Goal: Task Accomplishment & Management: Complete application form

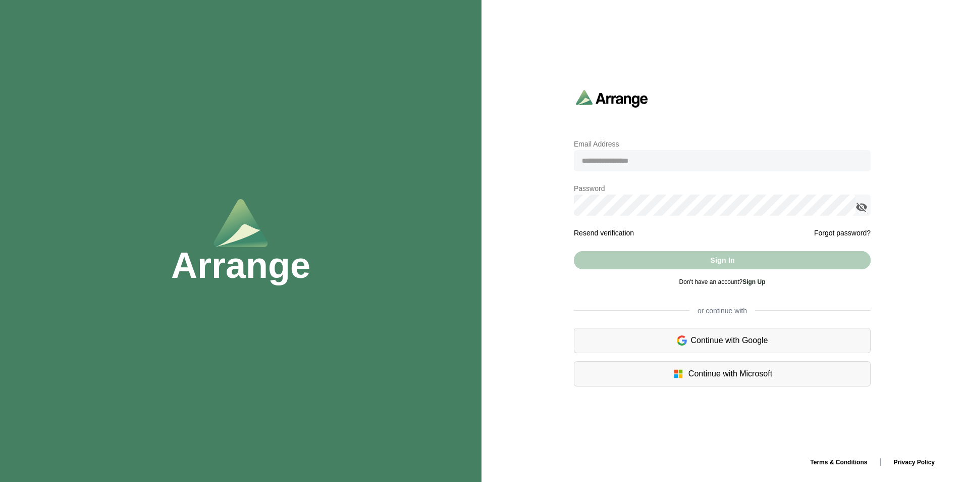
click at [756, 280] on link "Sign Up" at bounding box center [754, 281] width 23 height 7
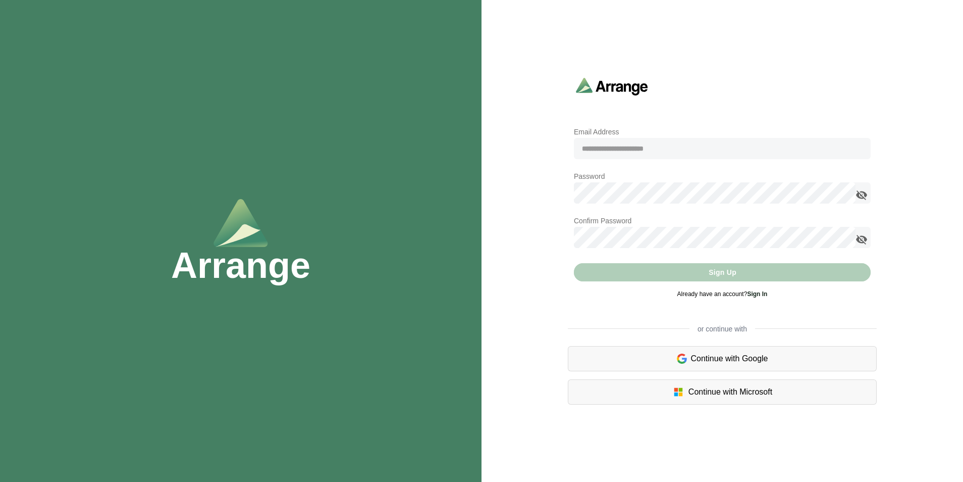
click at [623, 146] on input "email" at bounding box center [722, 148] width 297 height 21
click at [679, 99] on div at bounding box center [722, 86] width 305 height 30
